Goal: Information Seeking & Learning: Learn about a topic

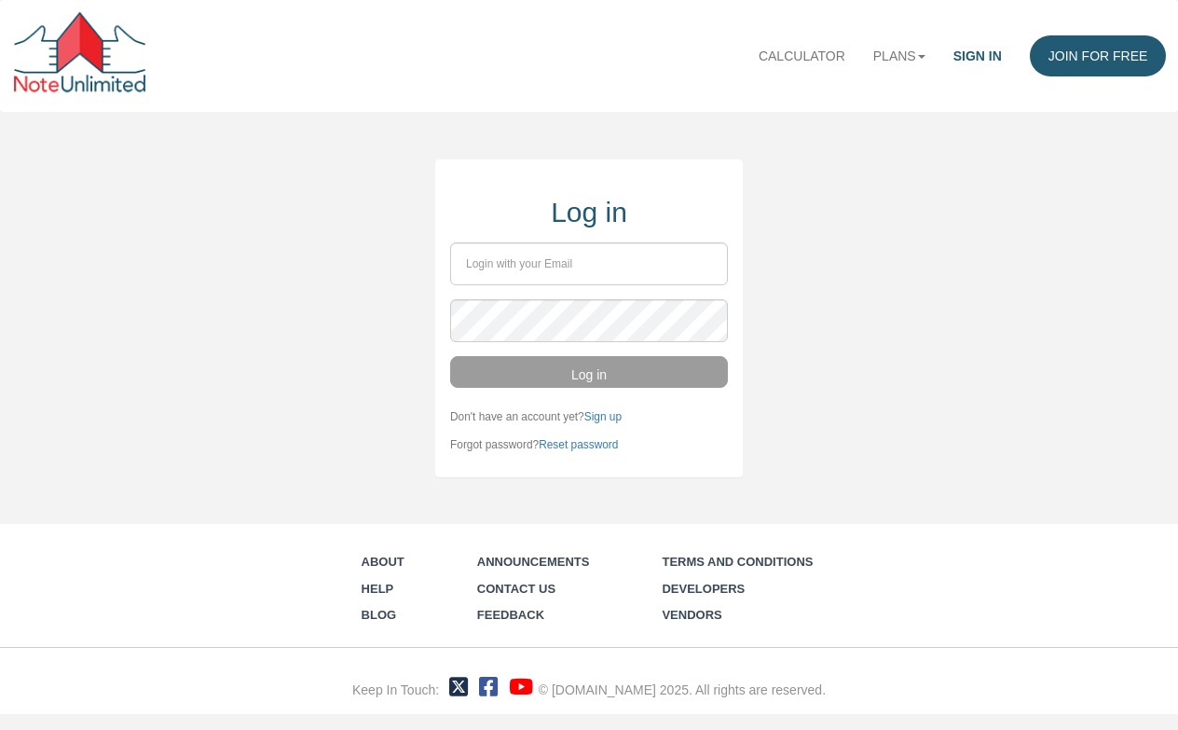
type input "kenf0757@gmail.com"
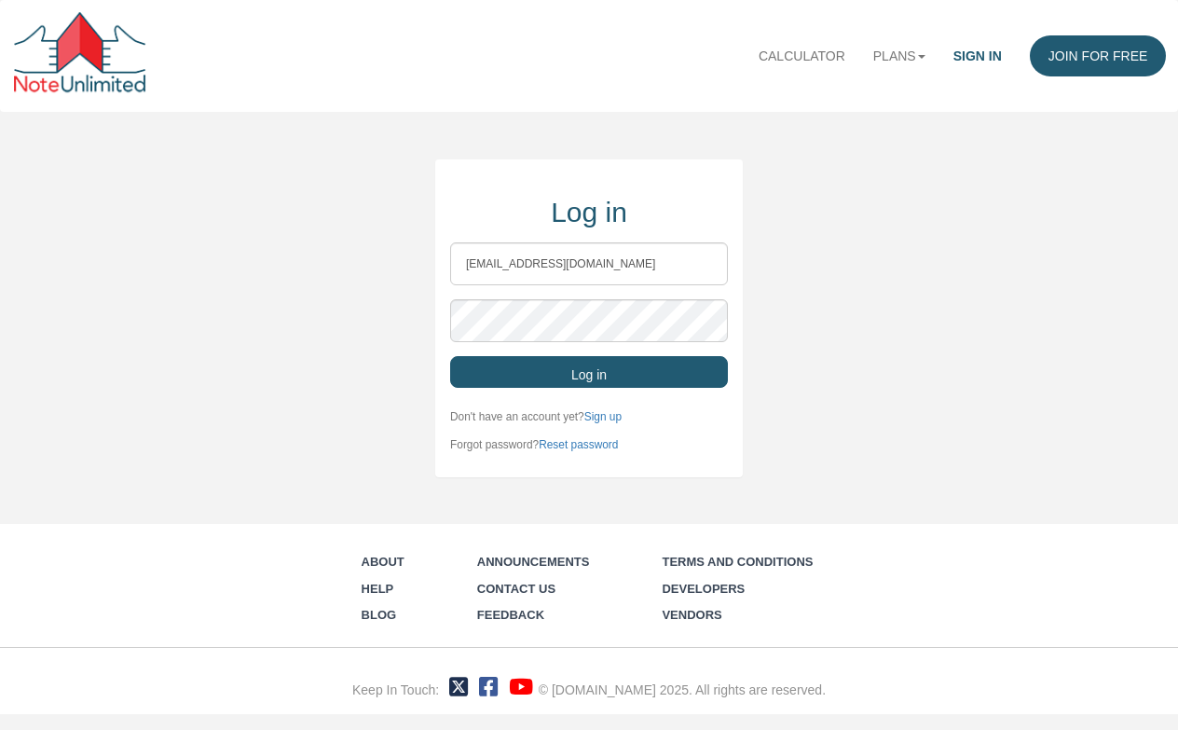
click at [583, 378] on button "Log in" at bounding box center [589, 372] width 278 height 32
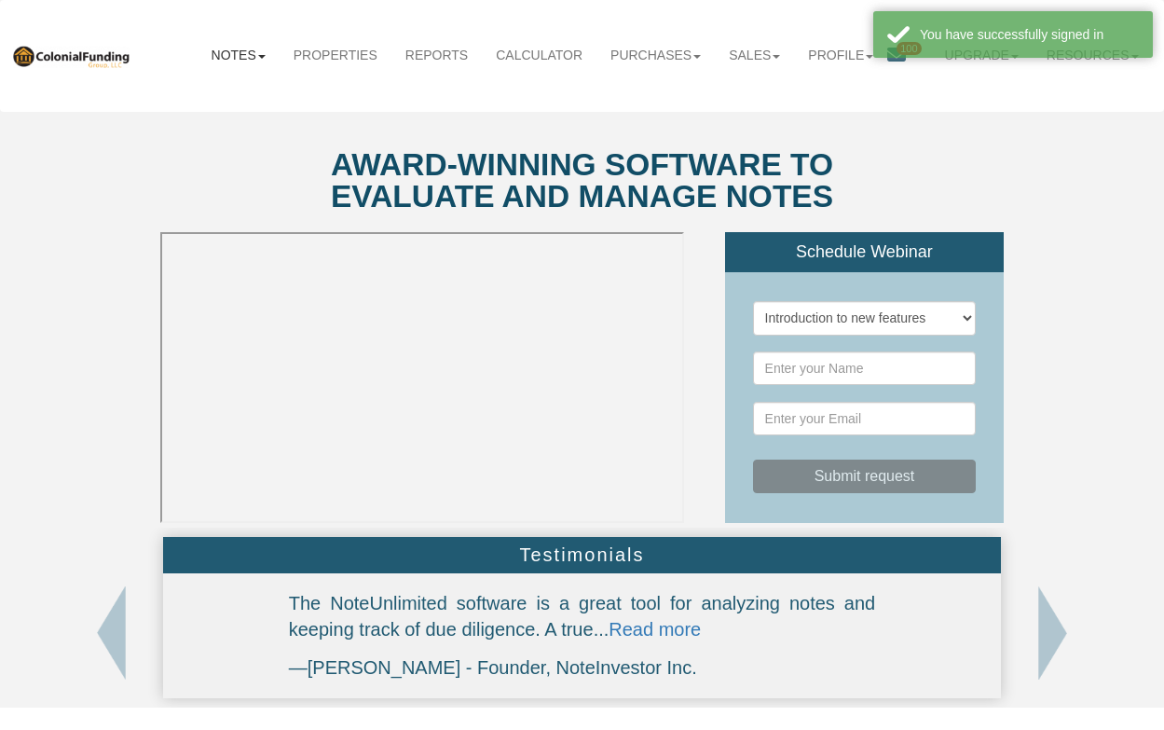
click at [258, 55] on b at bounding box center [261, 57] width 7 height 4
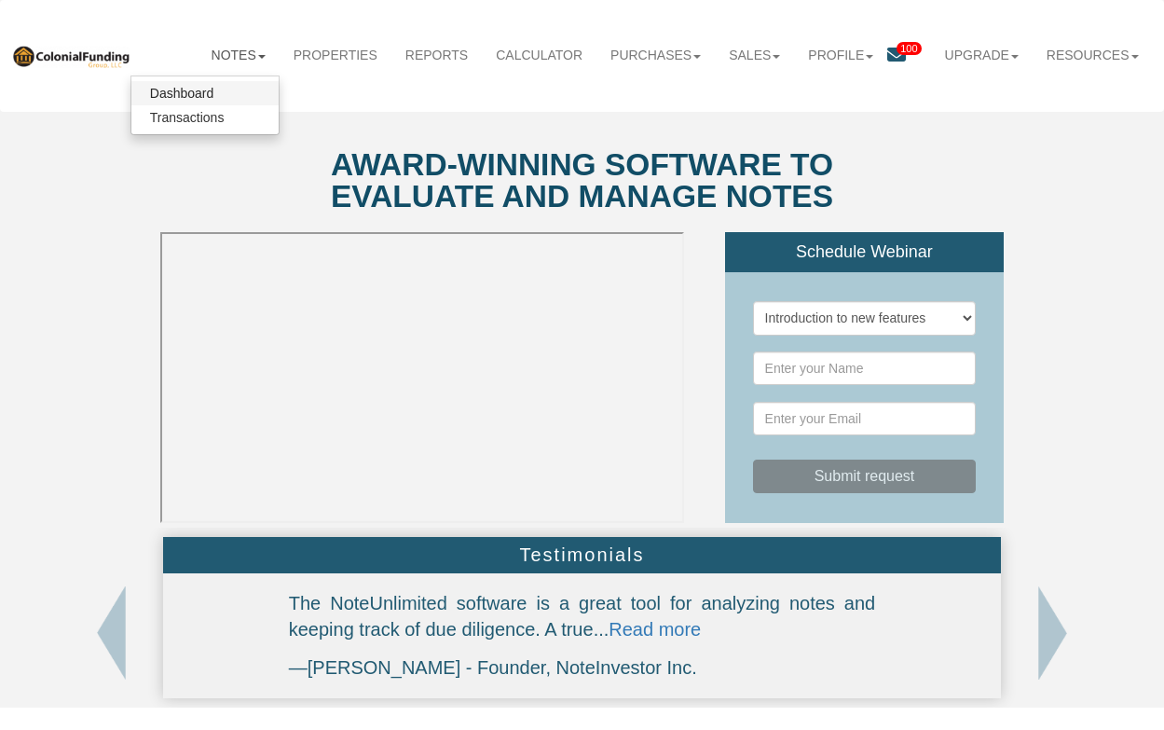
click at [157, 94] on link "Dashboard" at bounding box center [204, 93] width 147 height 24
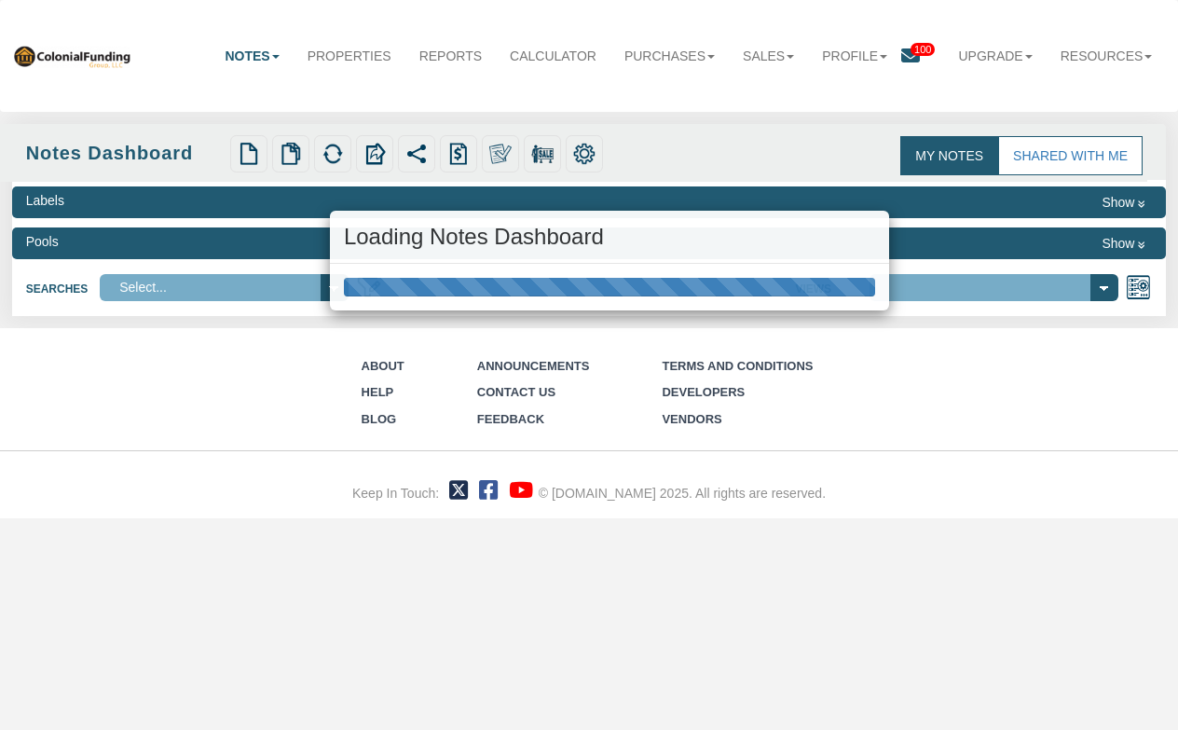
select select "316"
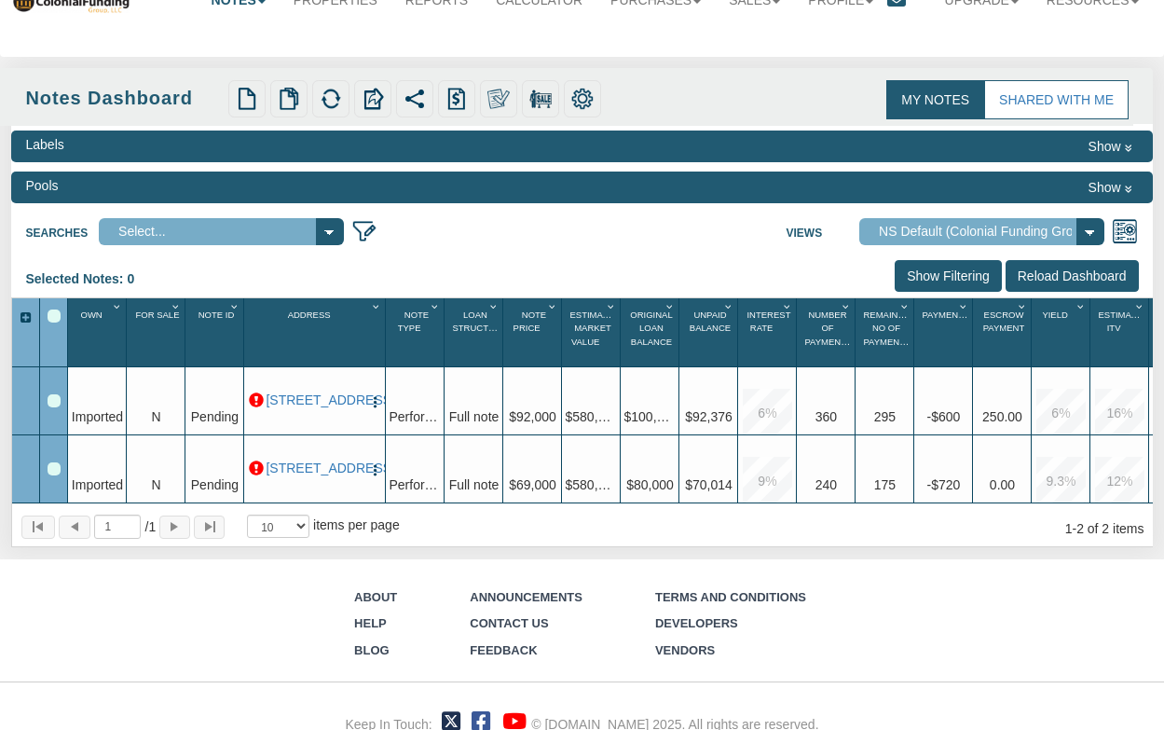
scroll to position [85, 0]
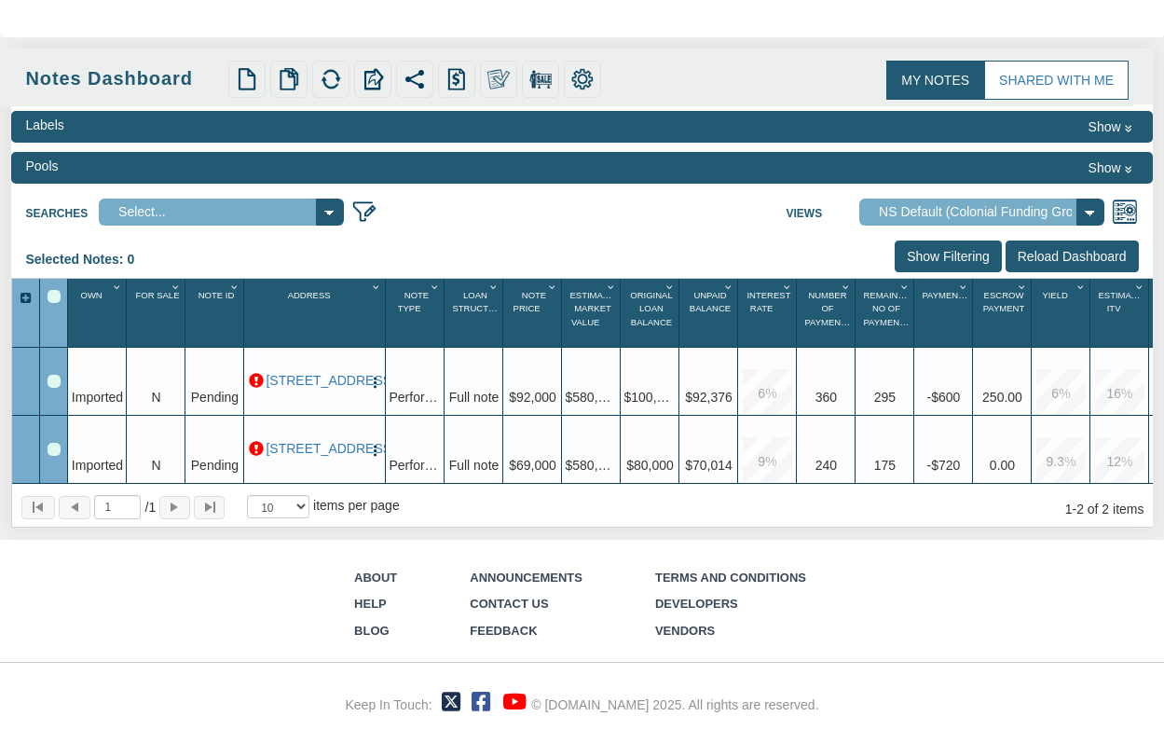
drag, startPoint x: 623, startPoint y: 199, endPoint x: 484, endPoint y: 212, distance: 140.4
click at [484, 212] on div "Searches Select... Views Default View NS Default (Colonial Funding Group) (Colo…" at bounding box center [581, 210] width 1141 height 34
click at [948, 63] on link "My Notes" at bounding box center [935, 80] width 98 height 39
click at [298, 373] on link "0001 B Lafayette Ave, Baltimore, MD, 21202" at bounding box center [315, 381] width 98 height 16
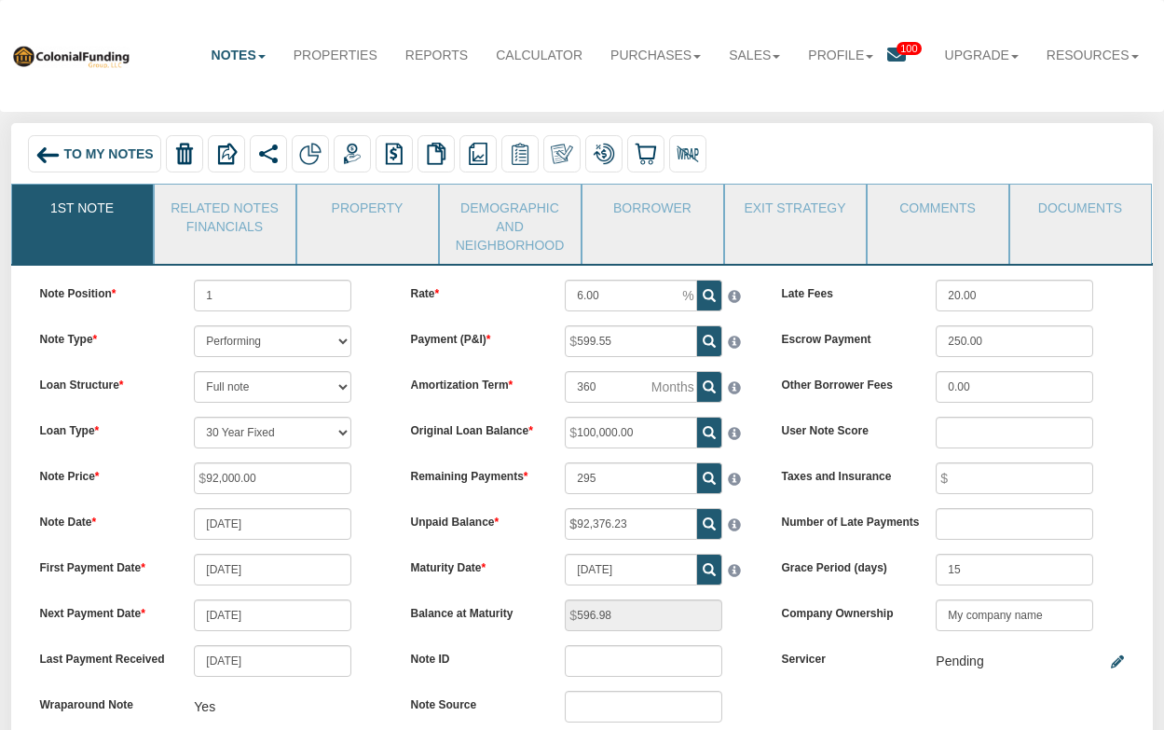
click at [887, 53] on icon at bounding box center [896, 55] width 19 height 19
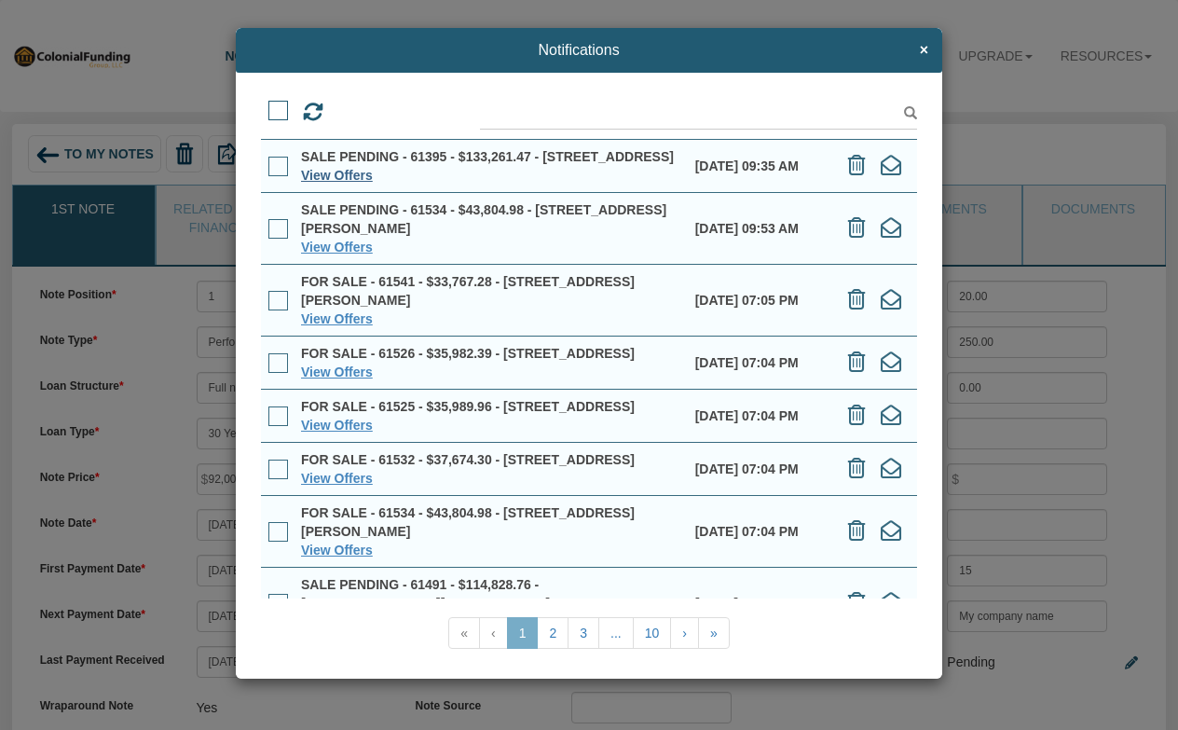
click at [348, 183] on link "View Offers" at bounding box center [337, 175] width 72 height 15
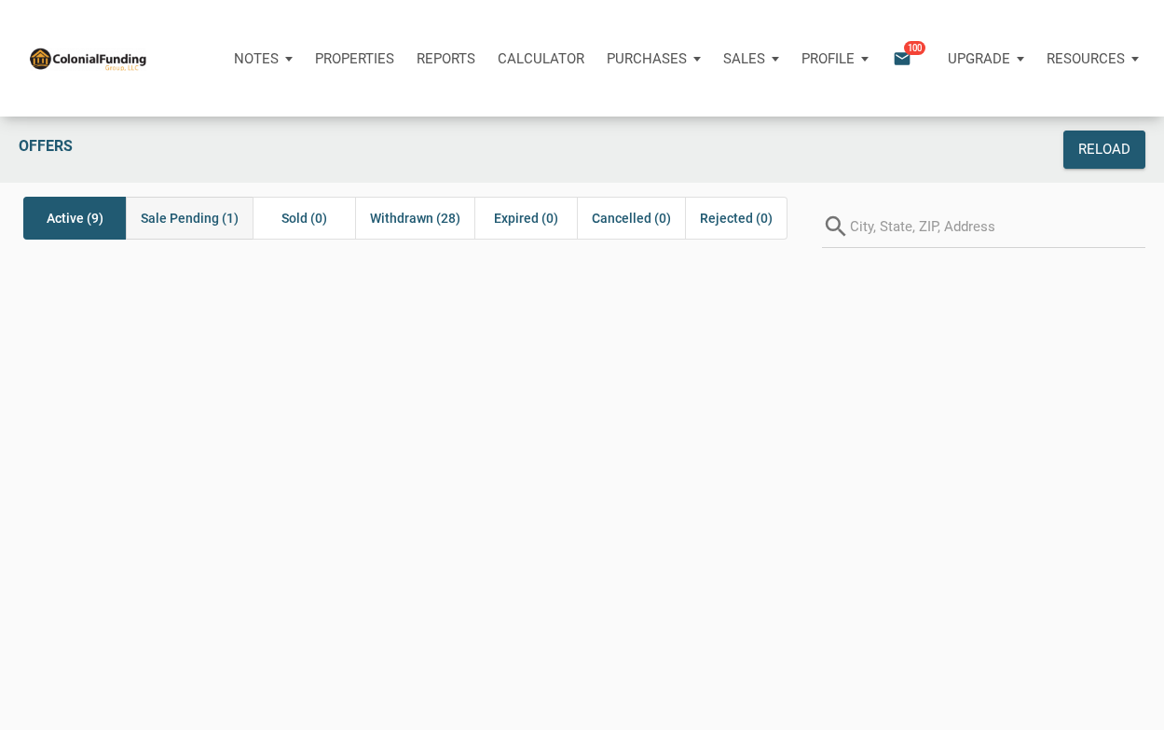
click at [177, 217] on span "Sale Pending (1)" at bounding box center [190, 218] width 98 height 22
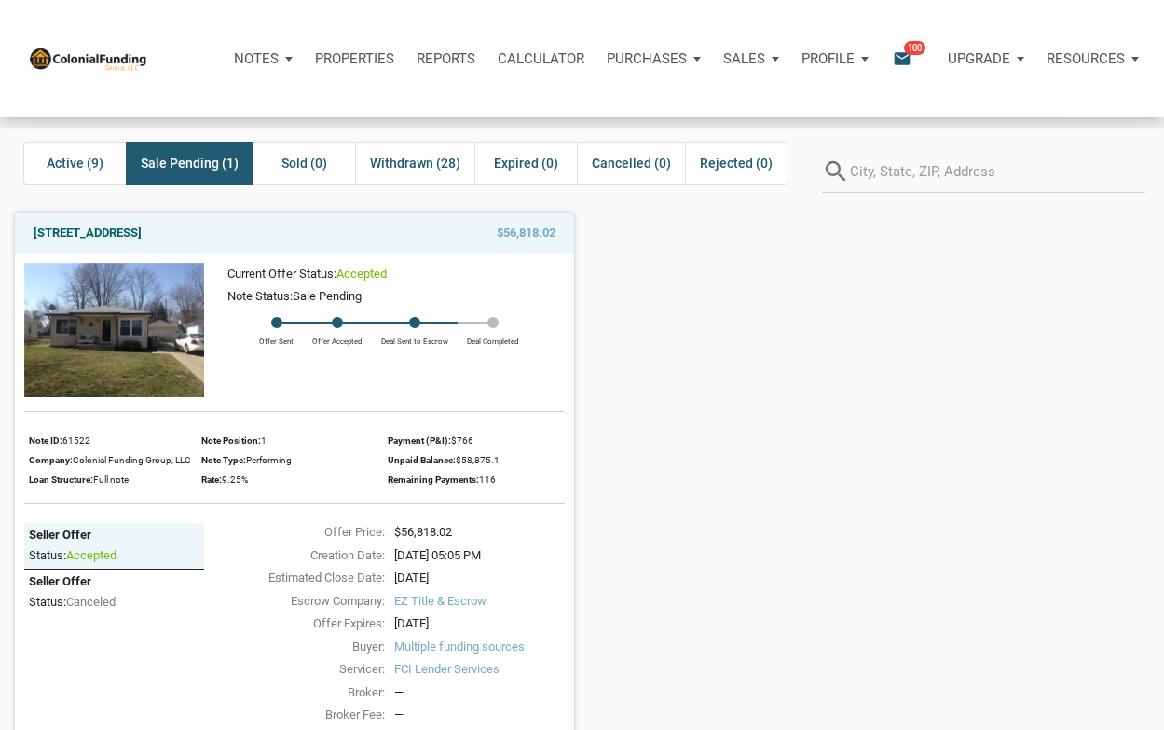
scroll to position [12, 0]
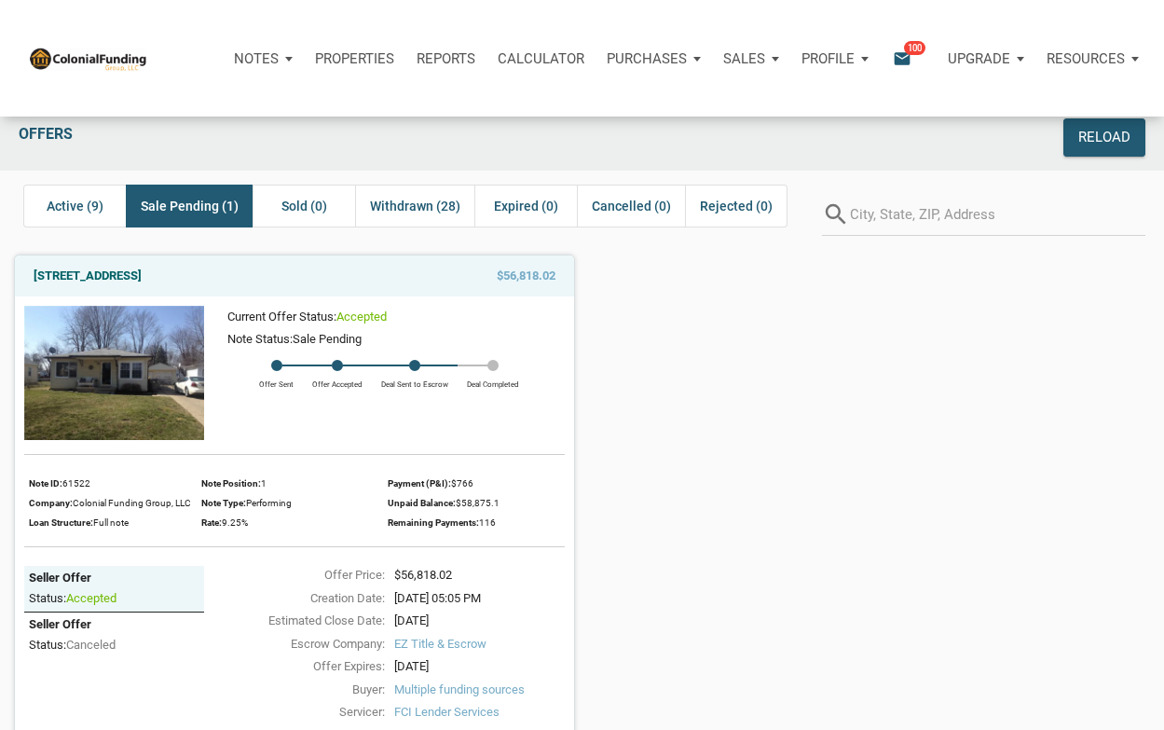
click at [97, 365] on img at bounding box center [114, 373] width 180 height 135
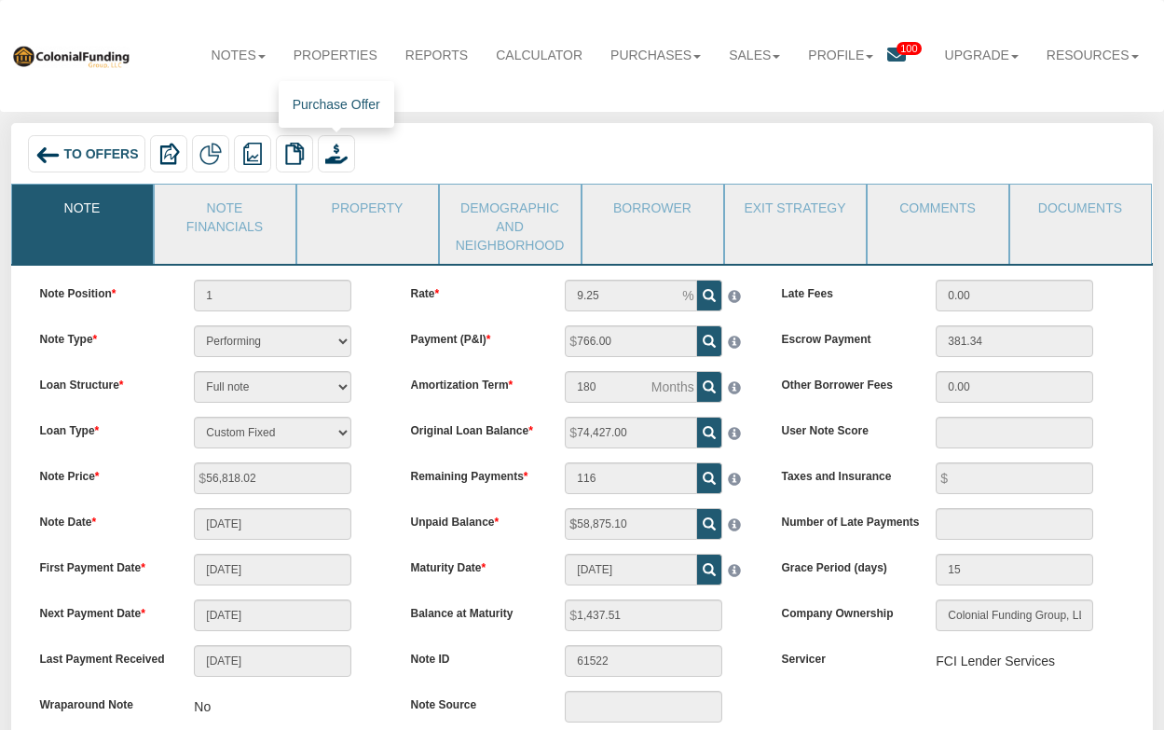
click at [333, 152] on img at bounding box center [336, 154] width 22 height 22
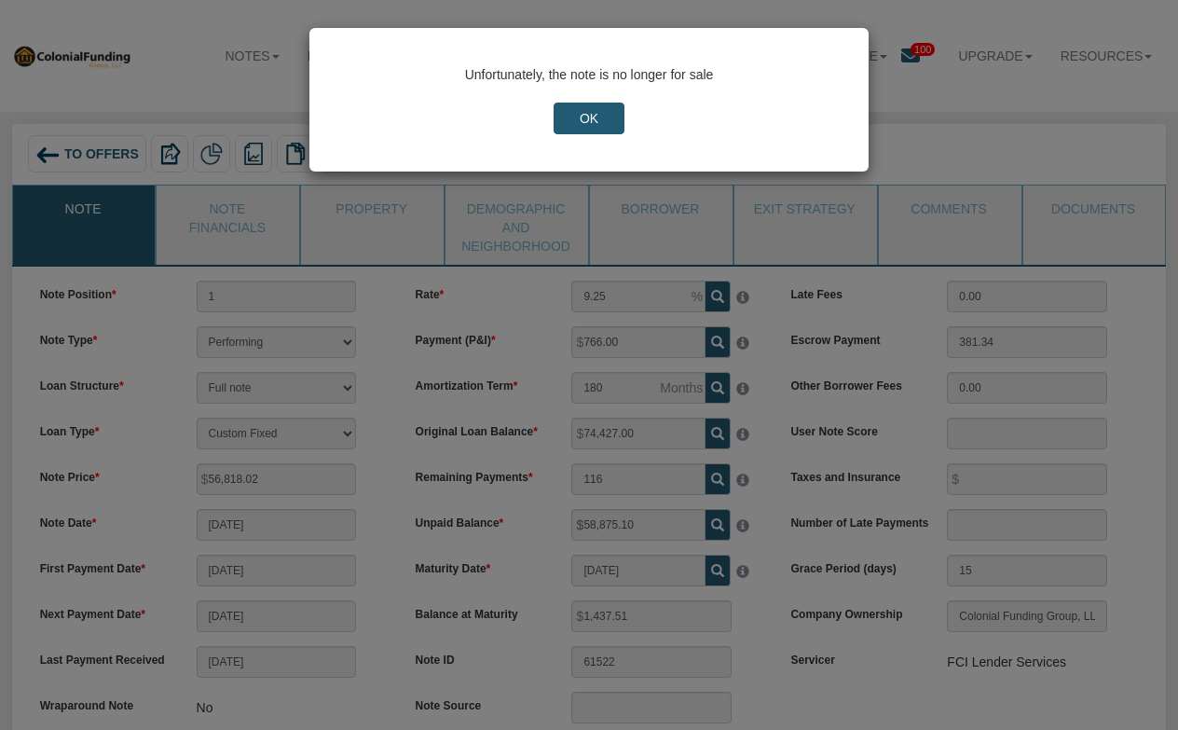
click at [586, 116] on input "OK" at bounding box center [590, 119] width 72 height 32
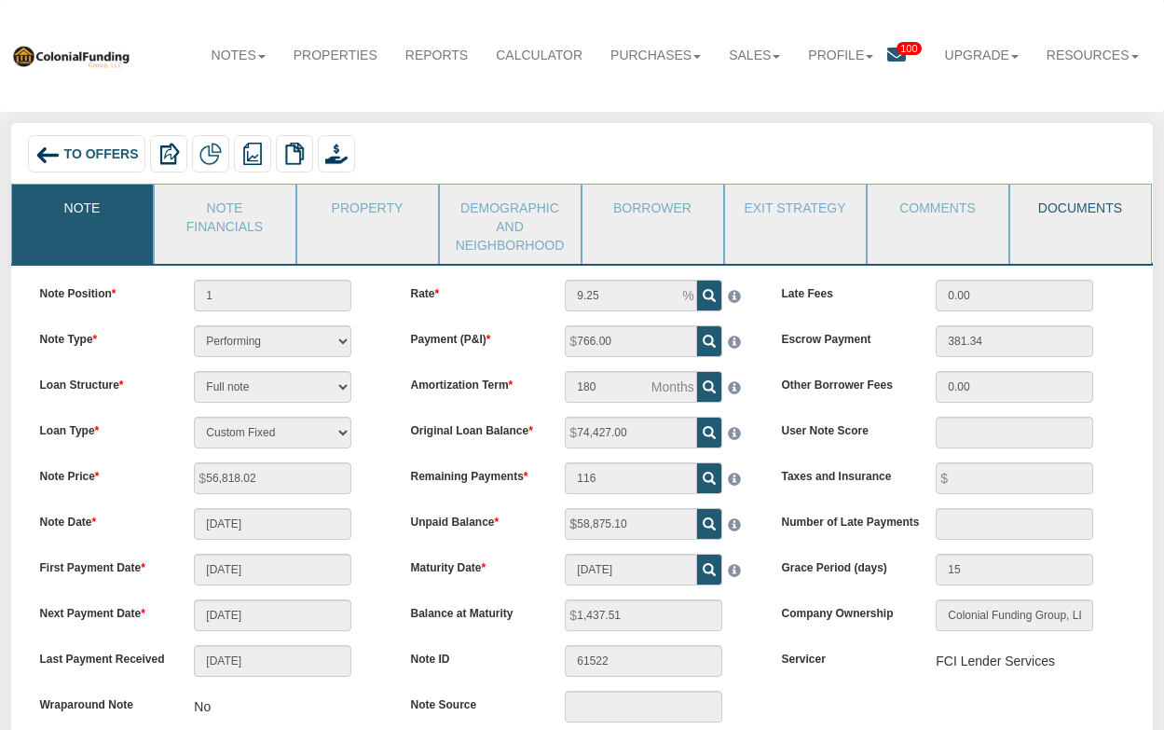
click at [1061, 213] on link "Documents" at bounding box center [1079, 208] width 139 height 47
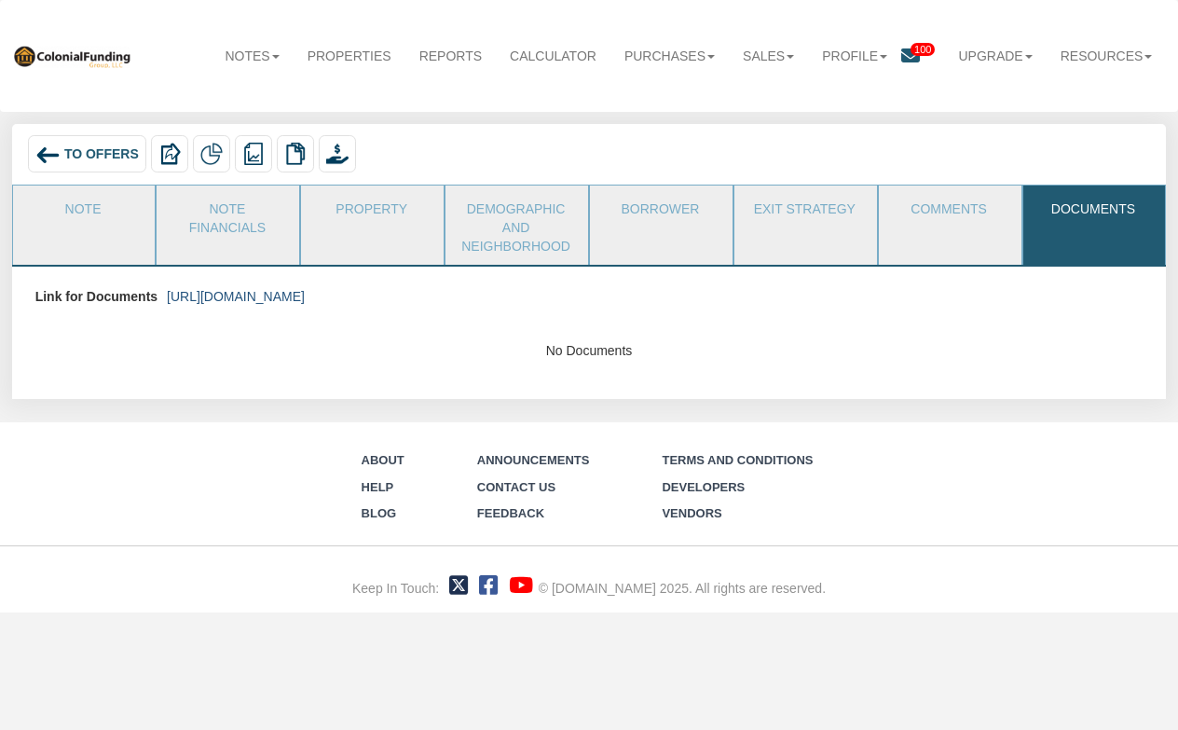
click at [305, 295] on link "https://colonialfundinggroup.sharepoint.com/:f:/s/operationsteam/Ek-B6thQMy9AvS…" at bounding box center [236, 296] width 138 height 15
click at [362, 203] on link "Property" at bounding box center [371, 208] width 141 height 47
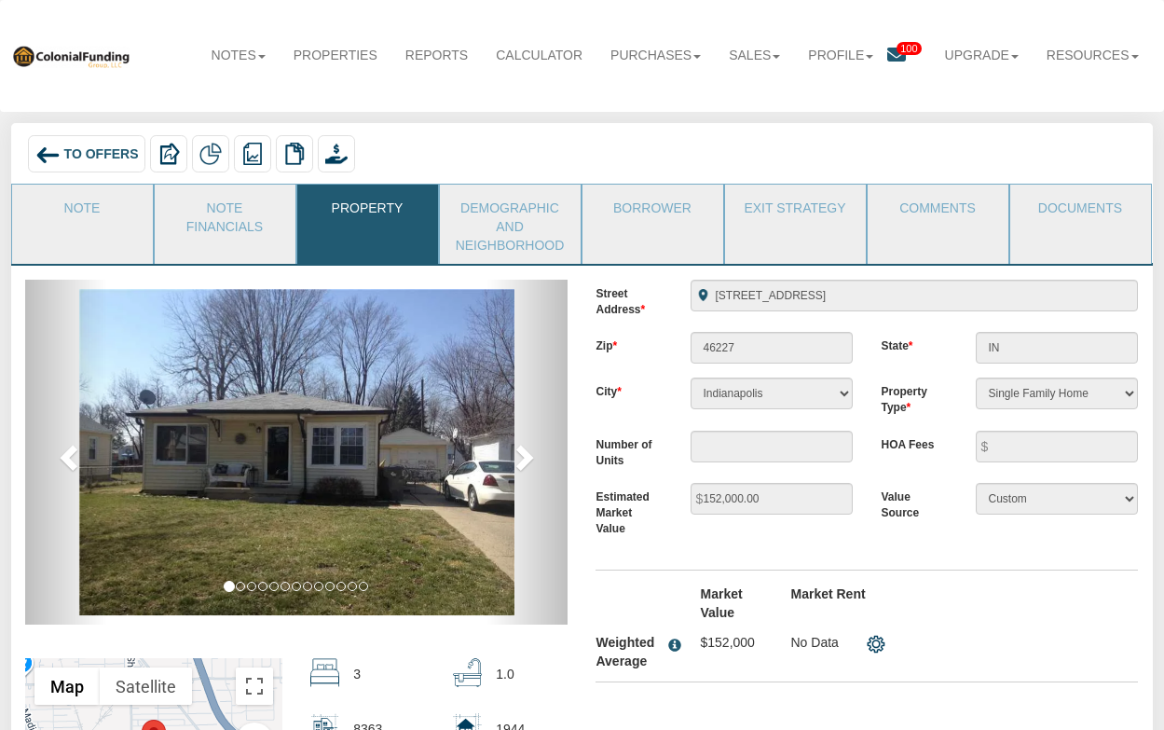
drag, startPoint x: 700, startPoint y: 104, endPoint x: 639, endPoint y: 104, distance: 60.6
click at [639, 104] on nav "Menu Notes Dashboard Transactions Properties Reports Calculator Purchases Offer…" at bounding box center [582, 56] width 1164 height 112
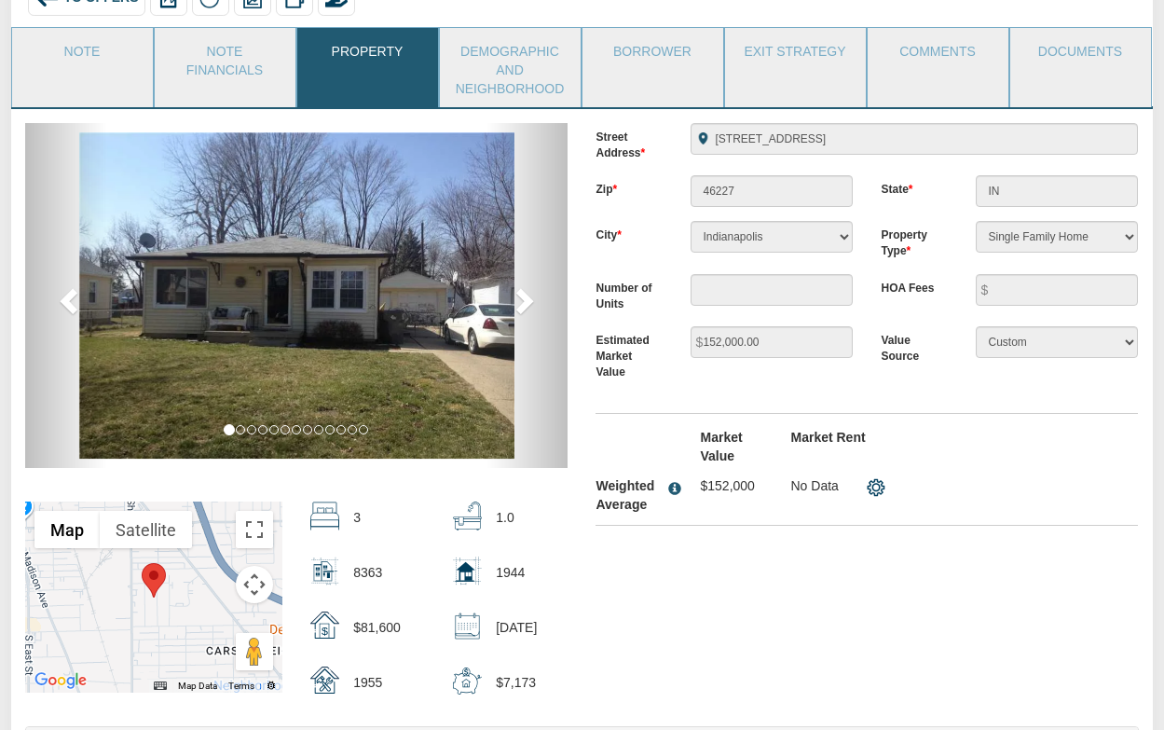
scroll to position [186, 0]
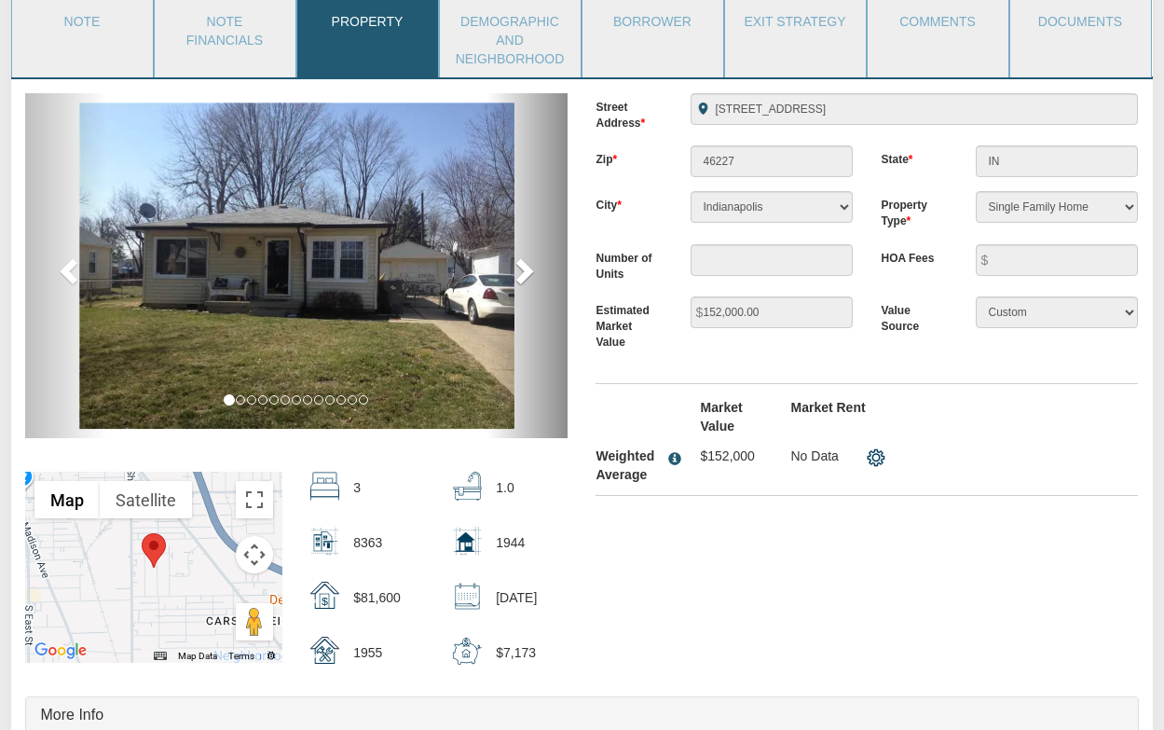
click at [521, 262] on span at bounding box center [523, 270] width 28 height 28
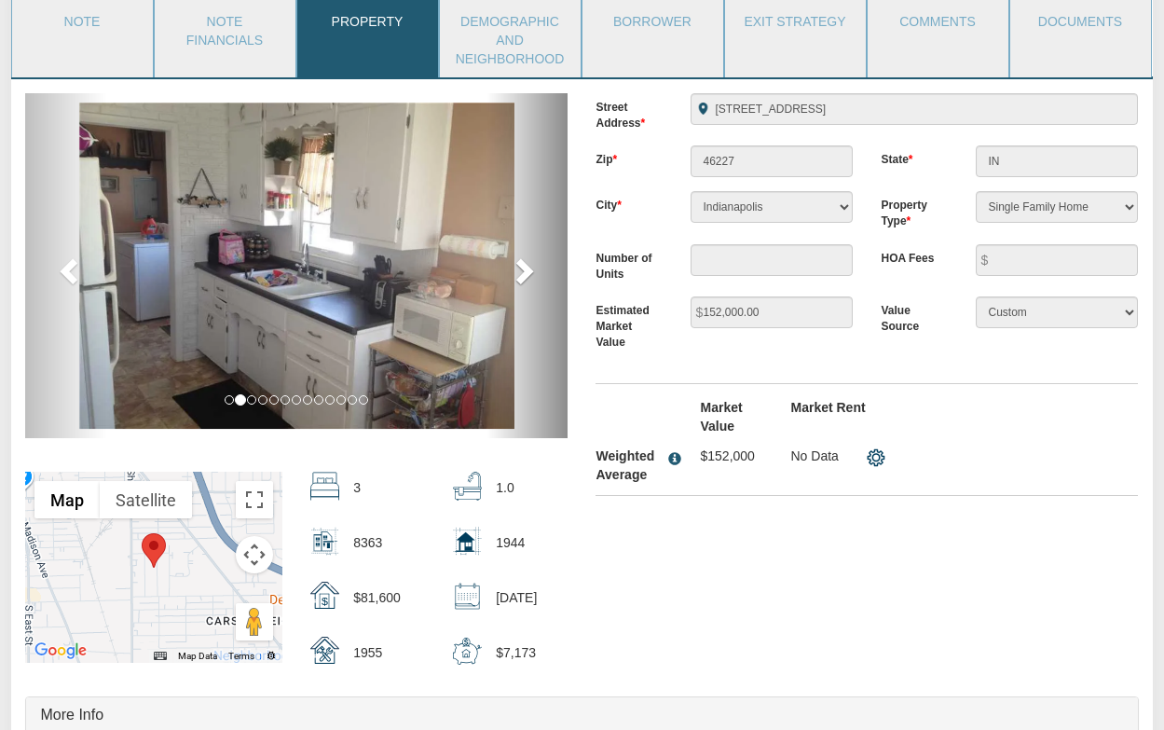
click at [521, 262] on span at bounding box center [523, 270] width 28 height 28
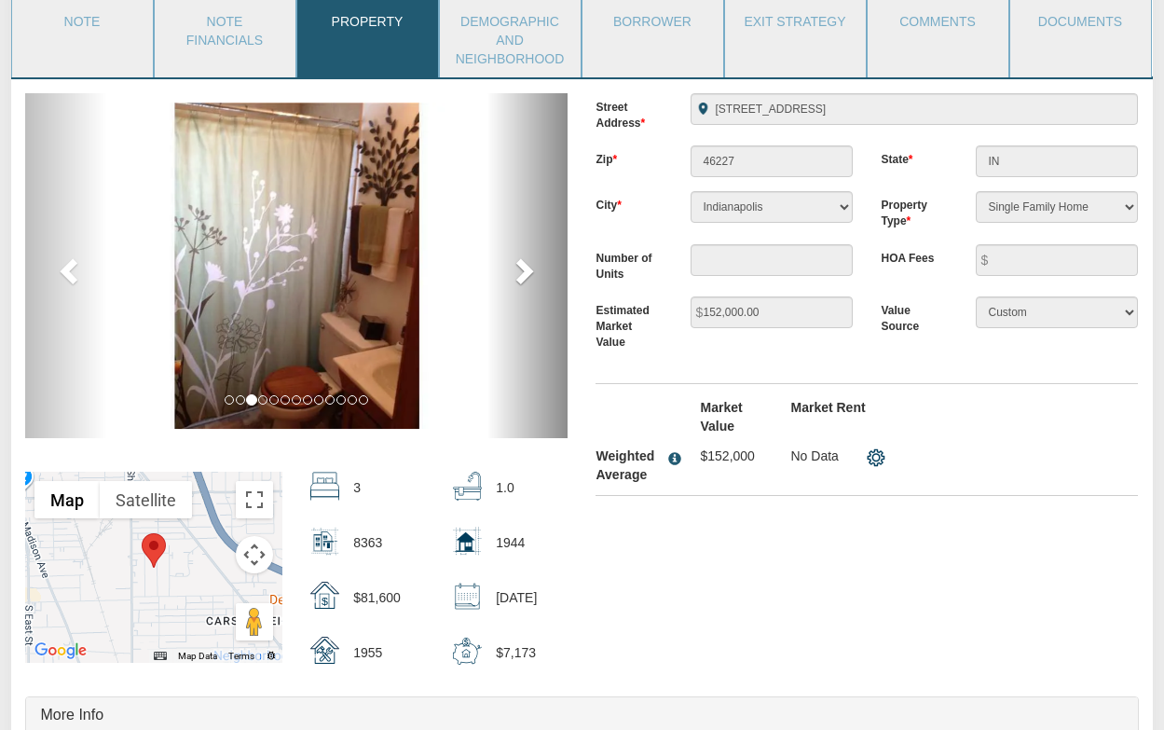
click at [521, 262] on span at bounding box center [523, 270] width 28 height 28
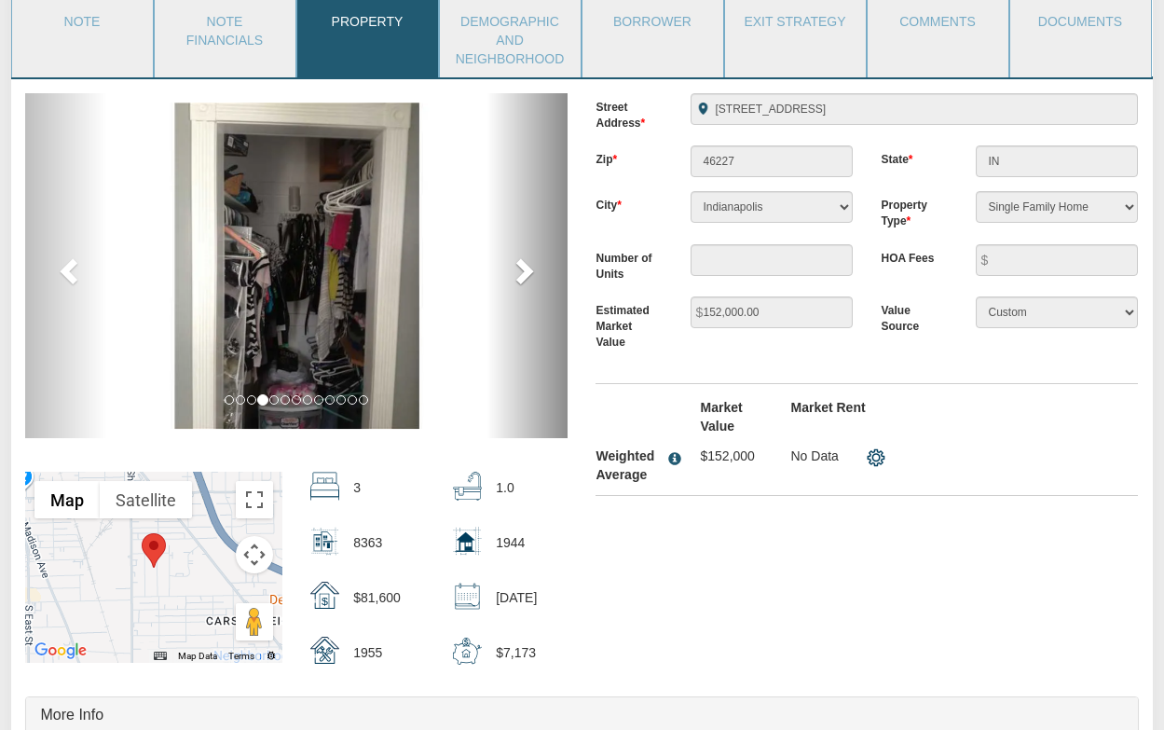
click at [521, 262] on span at bounding box center [523, 270] width 28 height 28
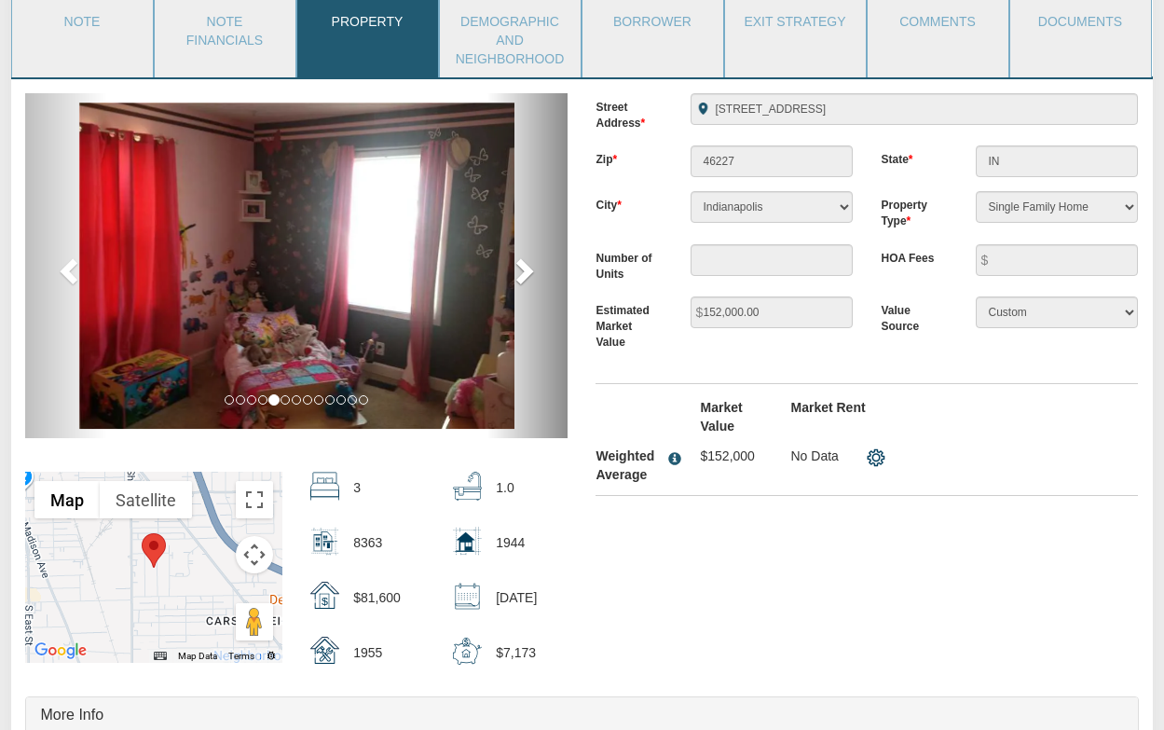
click at [521, 262] on span at bounding box center [523, 270] width 28 height 28
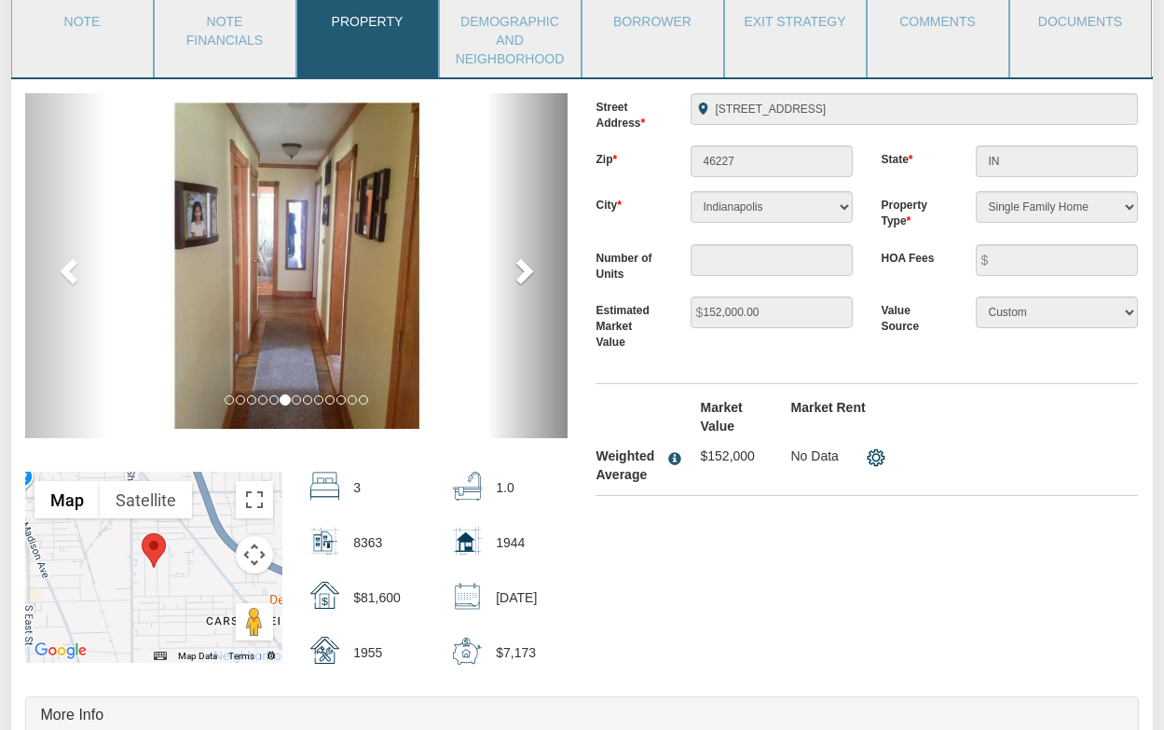
click at [521, 262] on span at bounding box center [523, 270] width 28 height 28
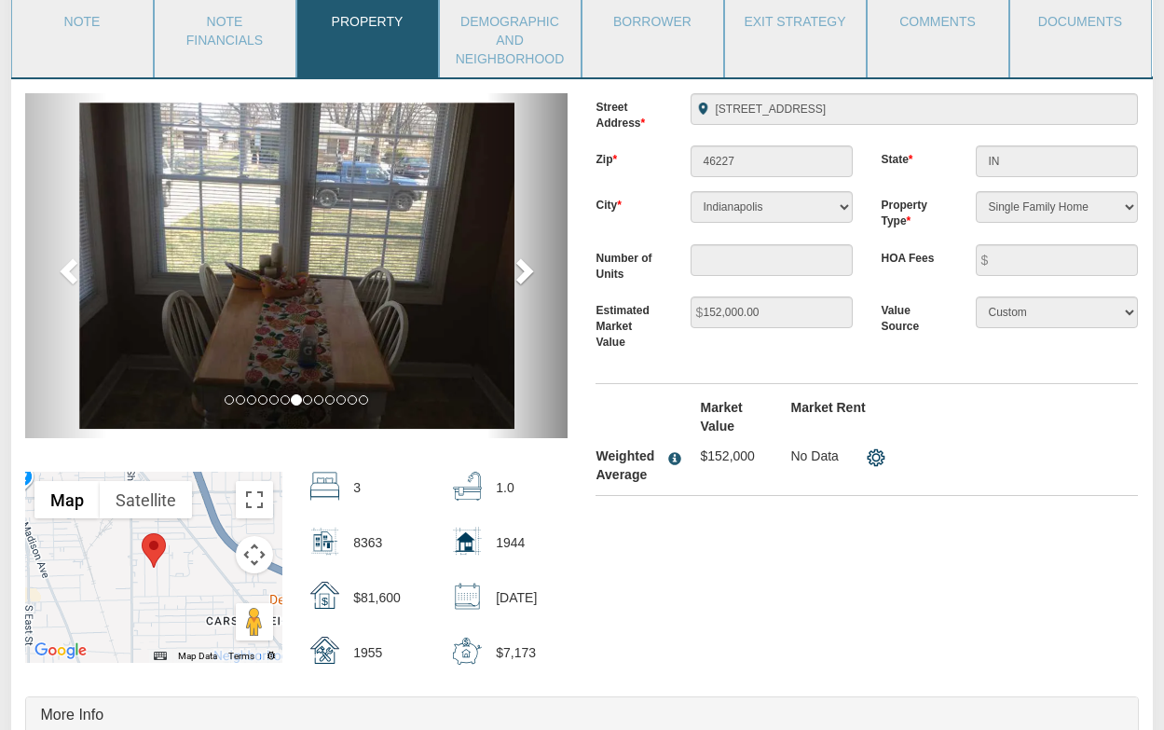
click at [521, 262] on span at bounding box center [523, 270] width 28 height 28
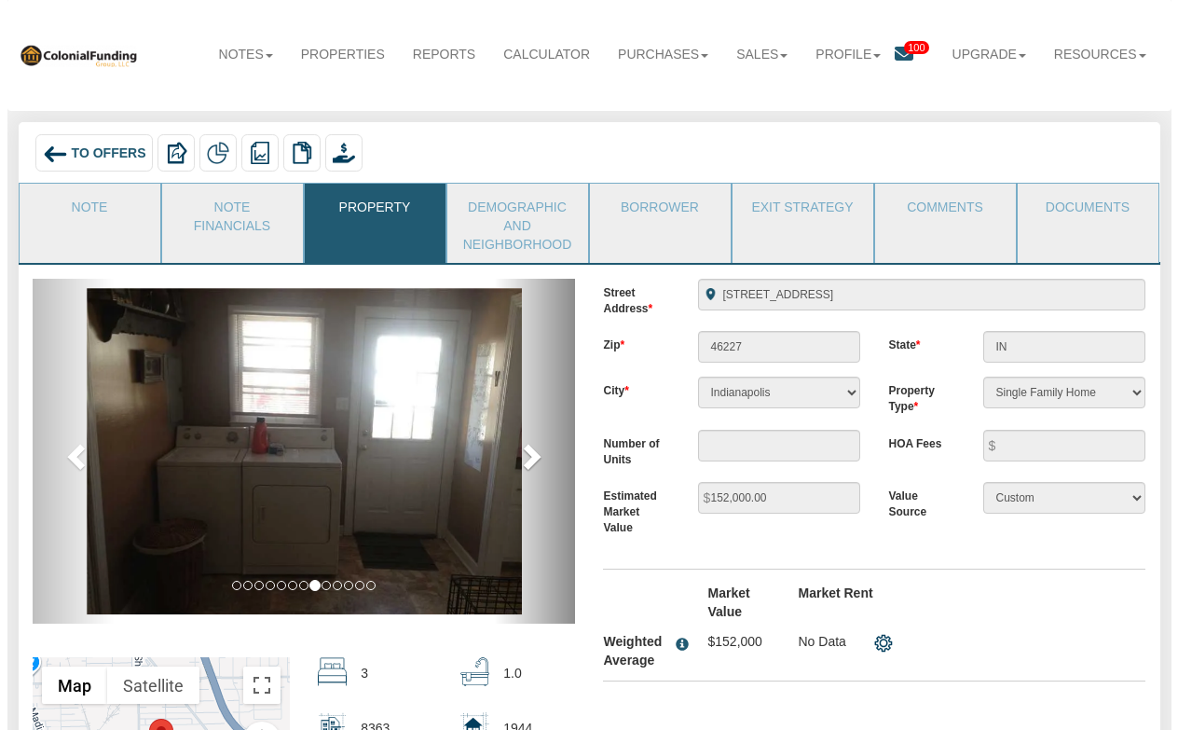
scroll to position [0, 0]
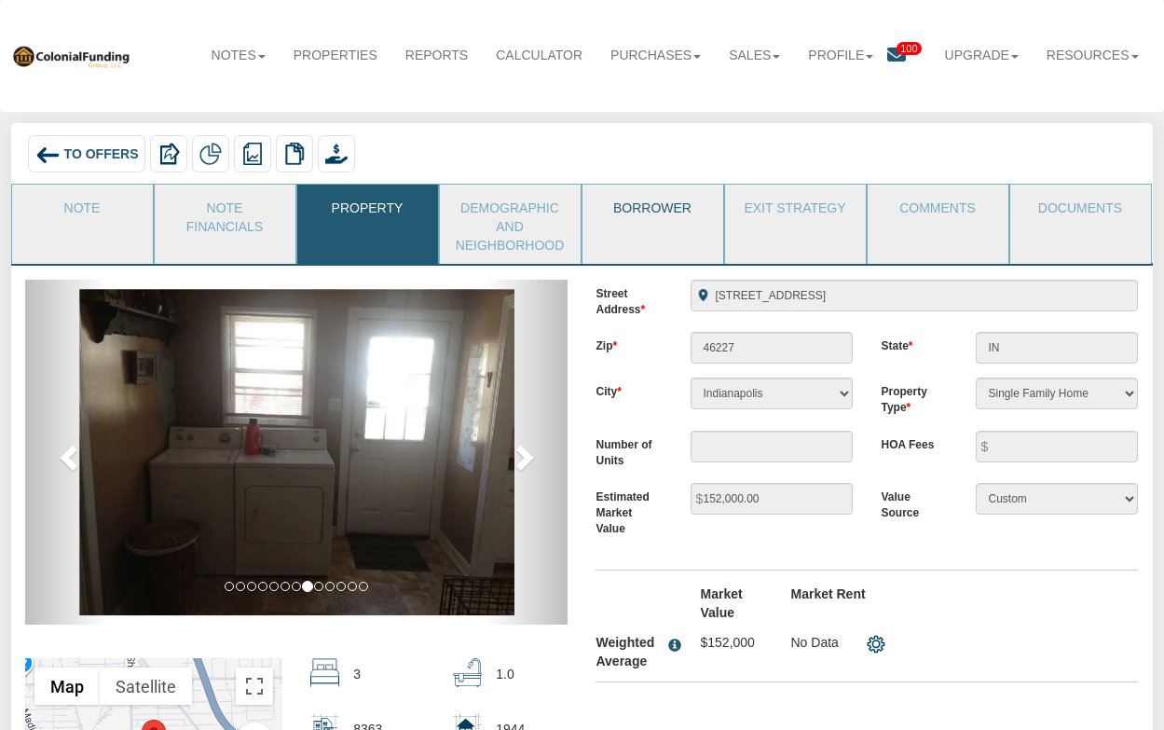
click at [663, 208] on link "Borrower" at bounding box center [651, 208] width 139 height 47
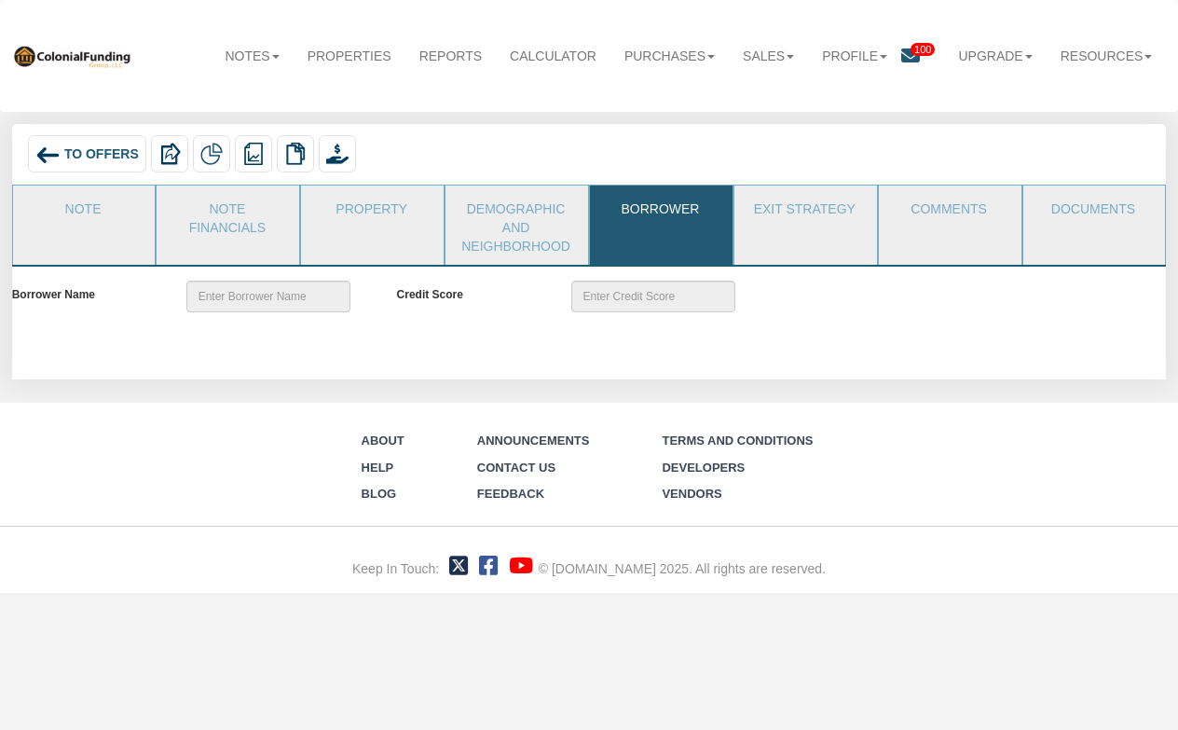
click at [103, 152] on span "To Offers" at bounding box center [101, 153] width 75 height 15
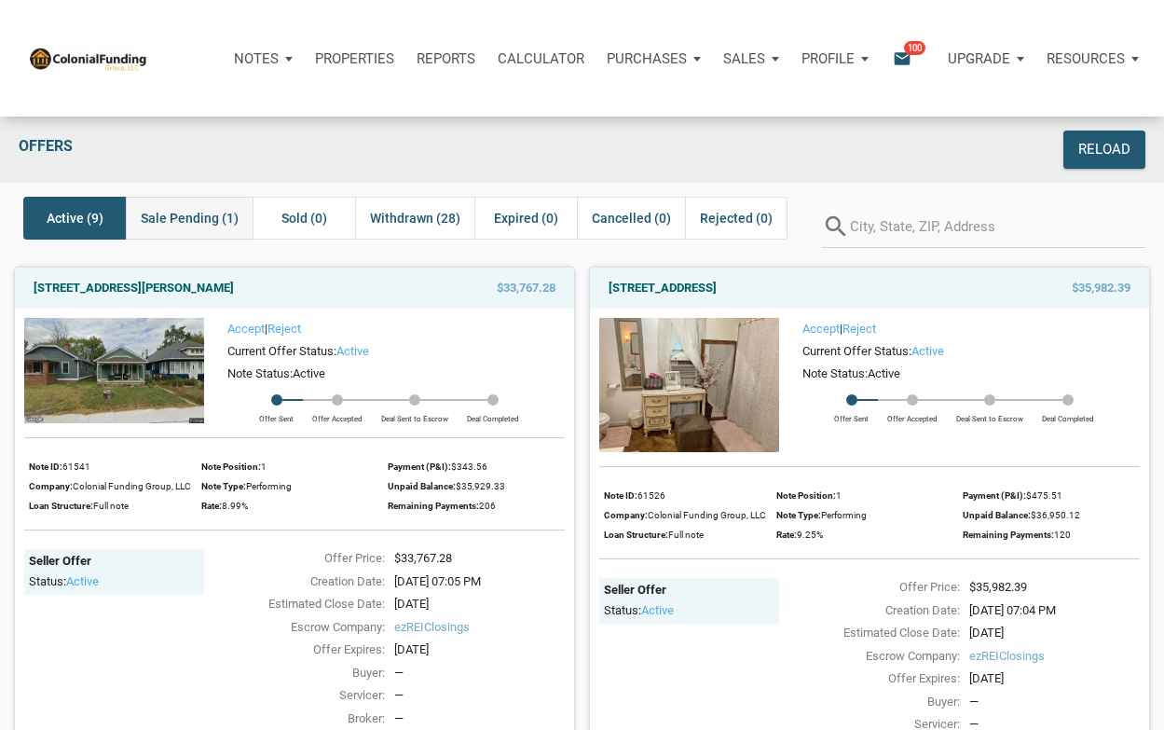
click at [195, 212] on span "Sale Pending (1)" at bounding box center [190, 218] width 98 height 22
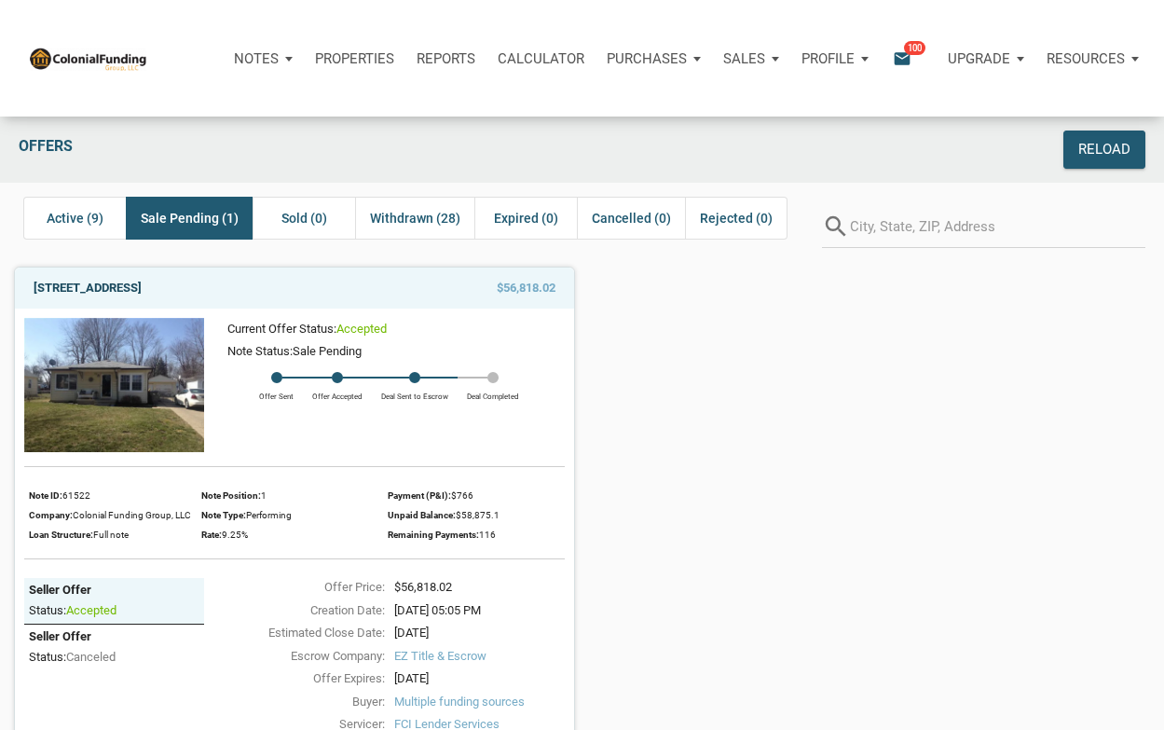
click at [142, 288] on link "[STREET_ADDRESS]" at bounding box center [88, 288] width 108 height 22
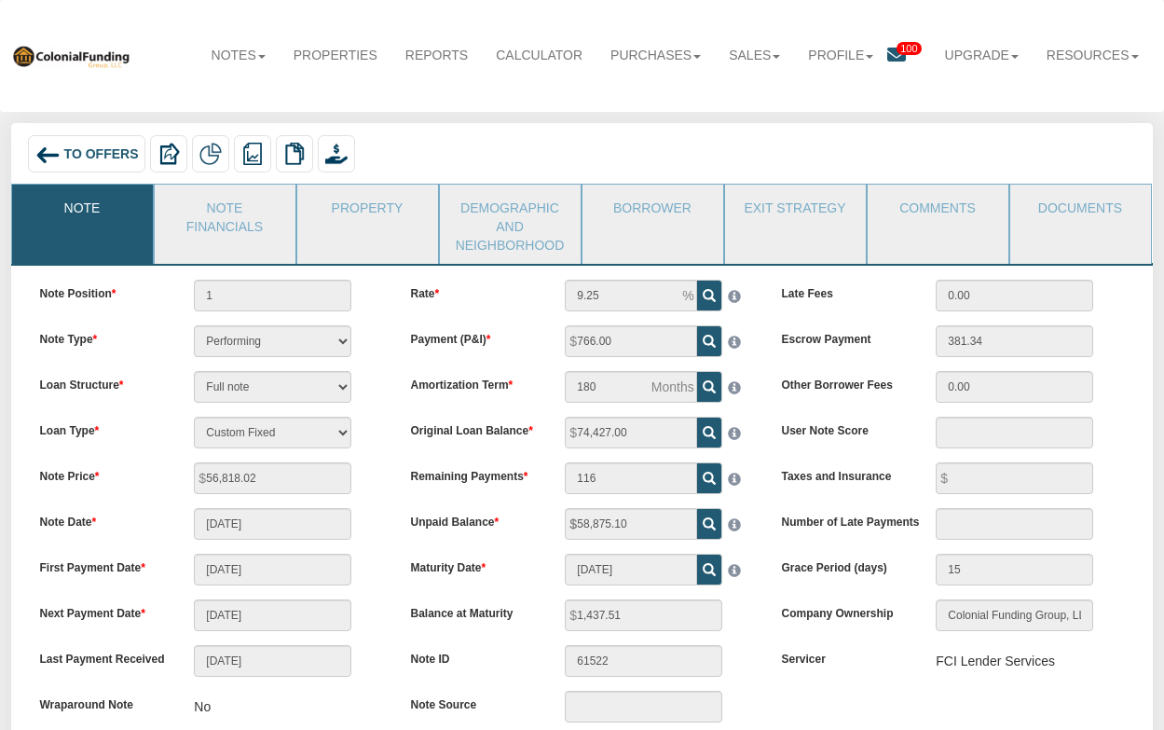
drag, startPoint x: 0, startPoint y: 0, endPoint x: 590, endPoint y: 135, distance: 605.2
click at [590, 135] on div "To Offers Delete with property Delete only note Redeeming and Non-Redeeming Sum…" at bounding box center [582, 156] width 1118 height 42
click at [168, 154] on img at bounding box center [168, 154] width 22 height 22
click at [850, 143] on div "To Offers Delete with property Delete only note Redeeming and Non-Redeeming Sum…" at bounding box center [582, 156] width 1118 height 42
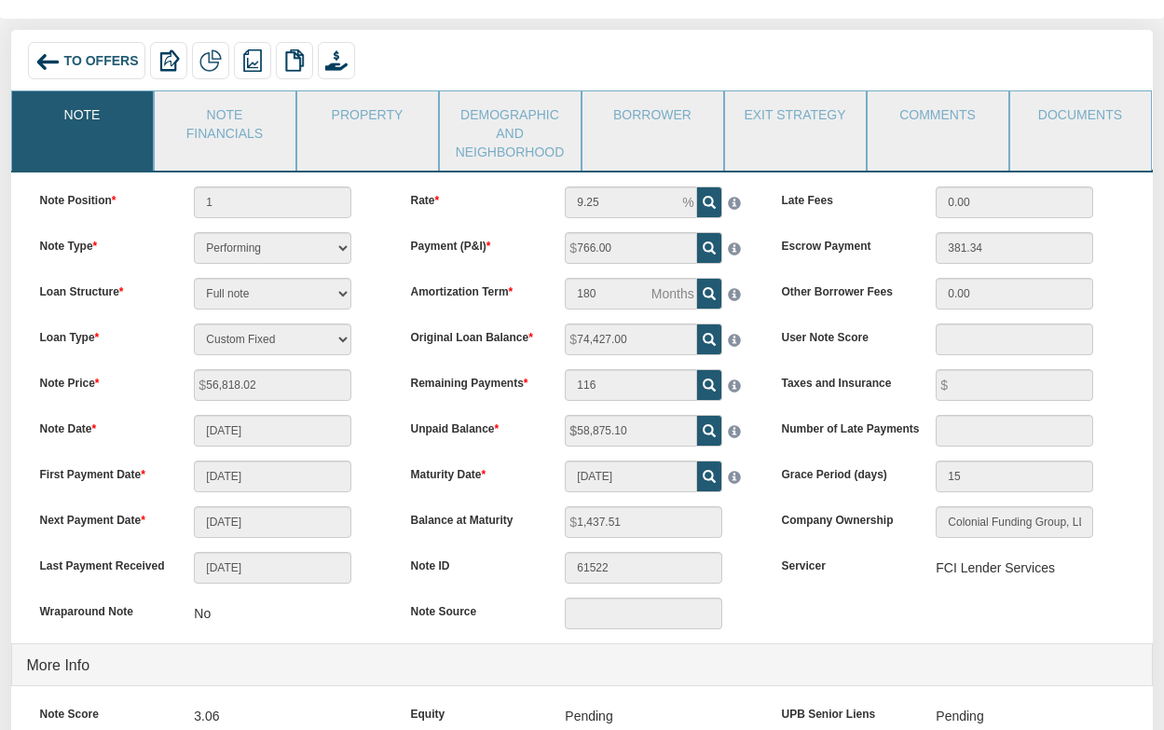
click at [81, 57] on span "To Offers" at bounding box center [101, 60] width 75 height 15
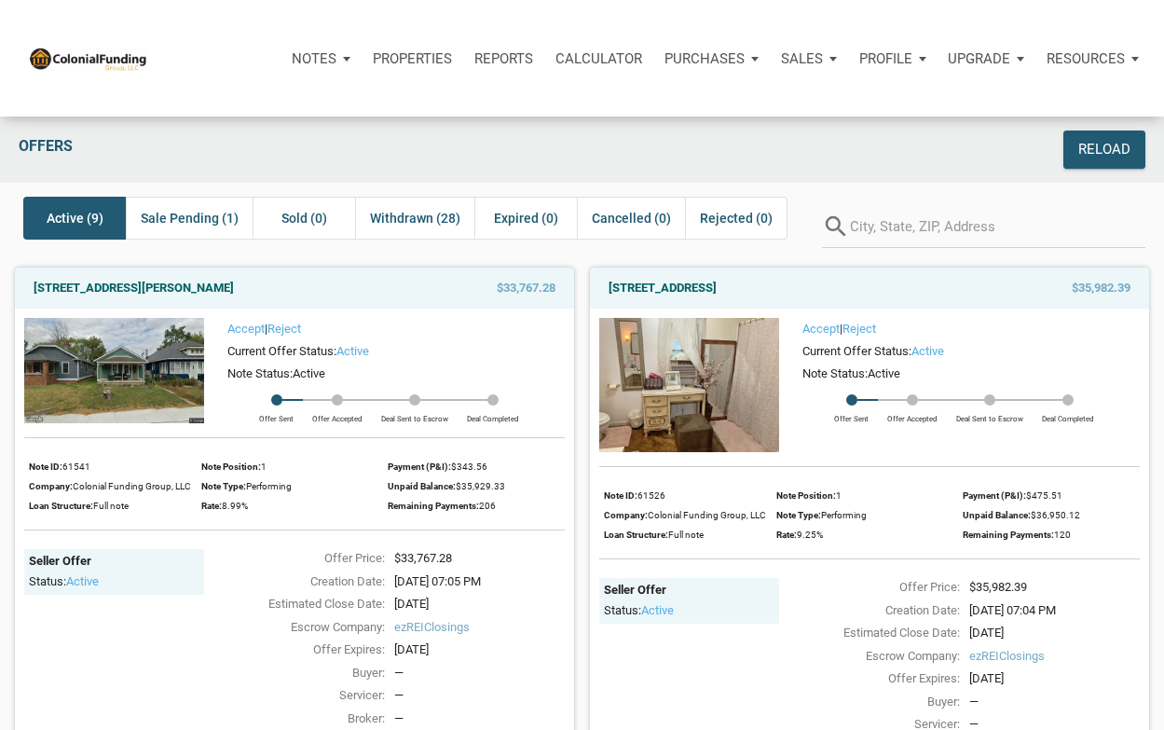
click at [330, 55] on p "Notes" at bounding box center [314, 58] width 45 height 17
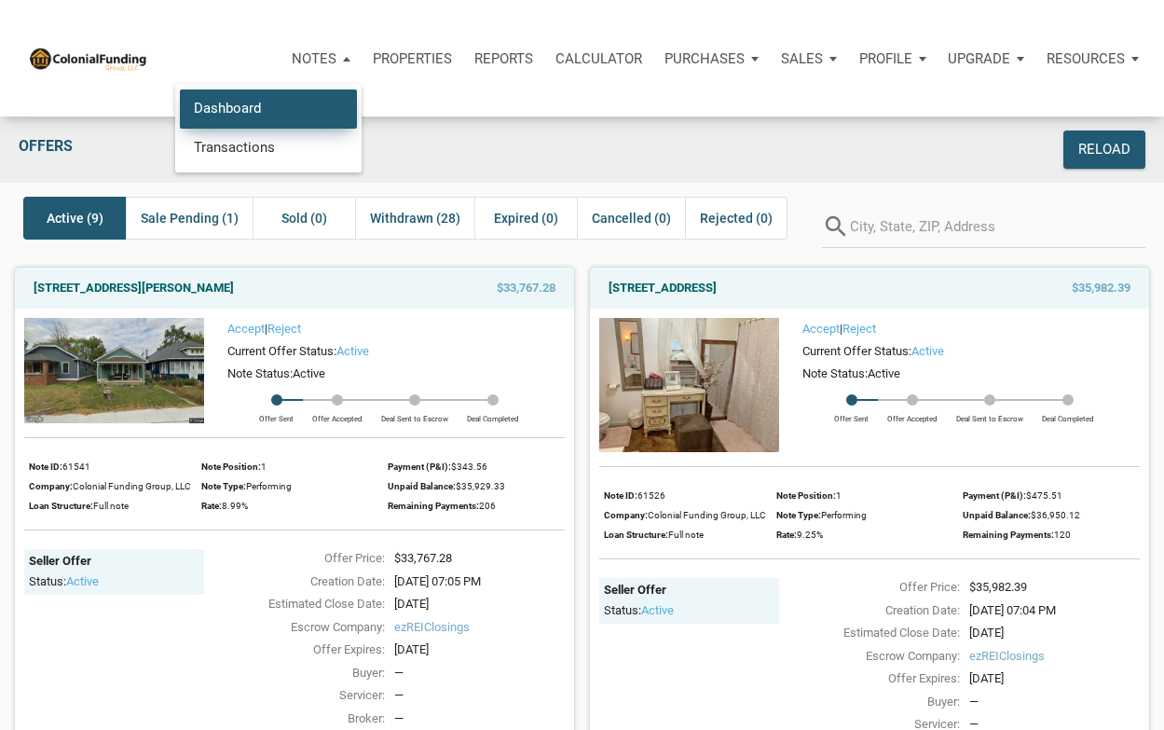
click at [231, 100] on link "Dashboard" at bounding box center [268, 108] width 177 height 38
